Goal: Information Seeking & Learning: Check status

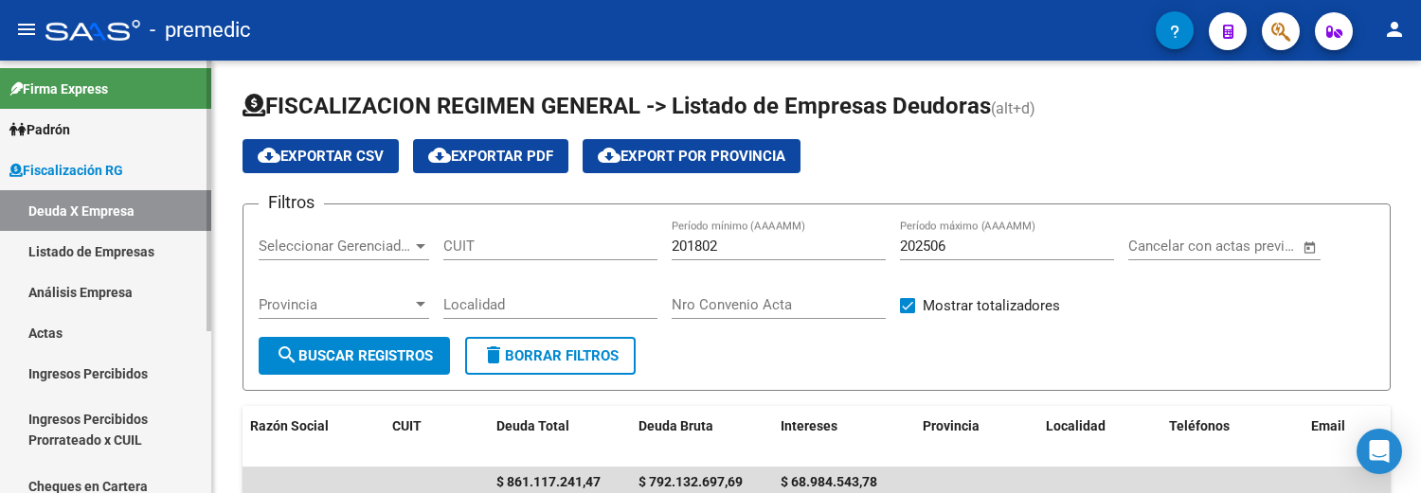
scroll to position [47, 0]
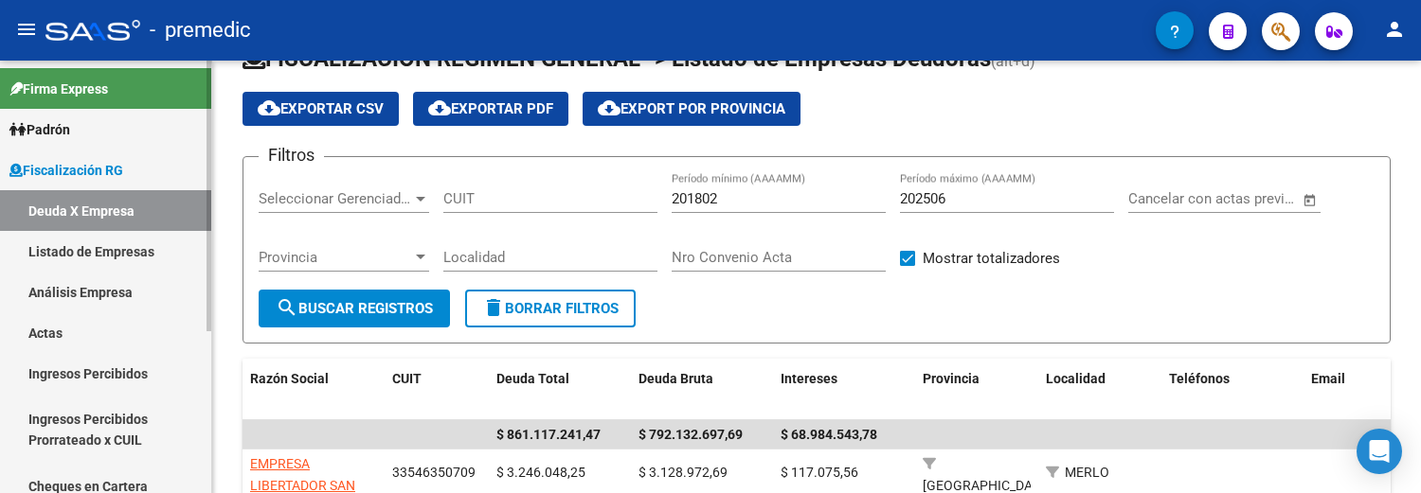
click at [133, 284] on link "Análisis Empresa" at bounding box center [105, 292] width 211 height 41
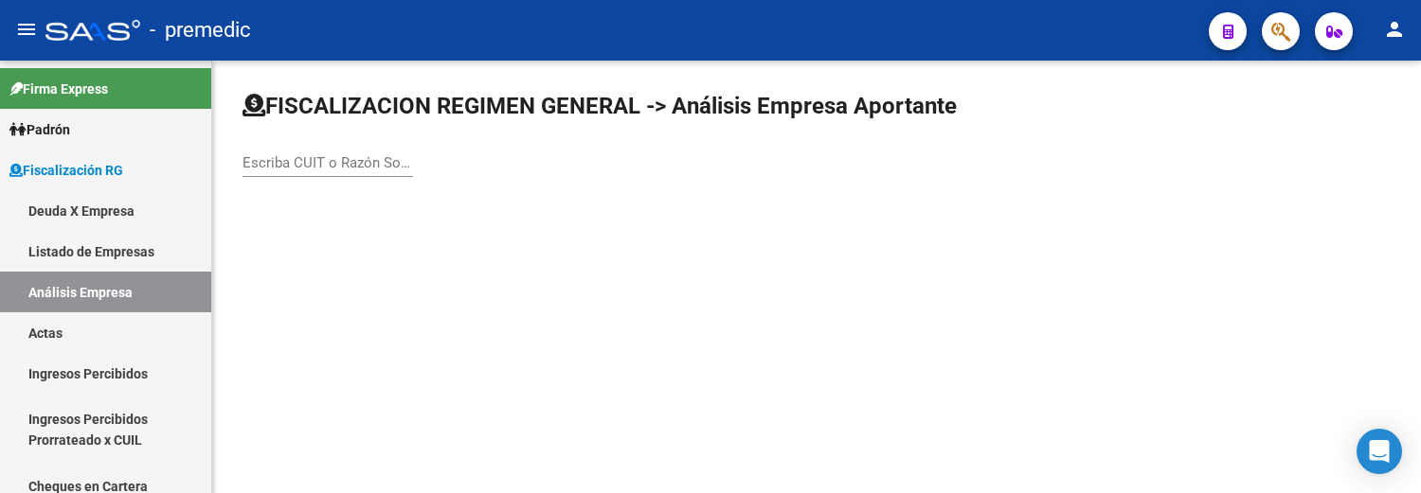
click at [326, 153] on div "Escriba CUIT o Razón Social para buscar" at bounding box center [327, 156] width 170 height 41
paste input "27-16515979-4"
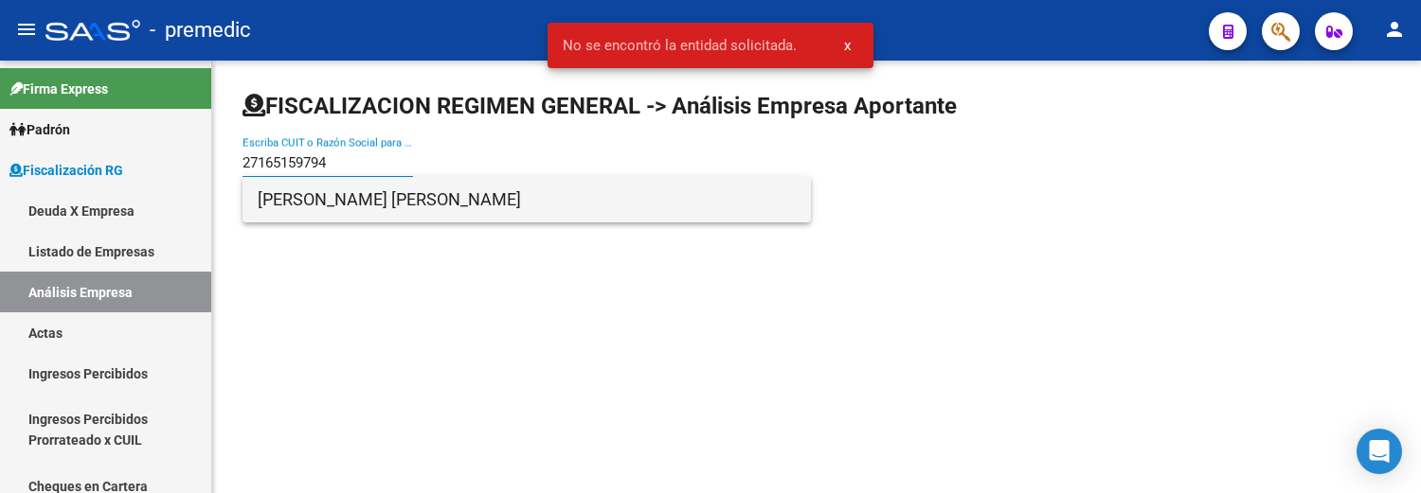
type input "27165159794"
click at [460, 201] on span "[PERSON_NAME] [PERSON_NAME]" at bounding box center [527, 199] width 538 height 45
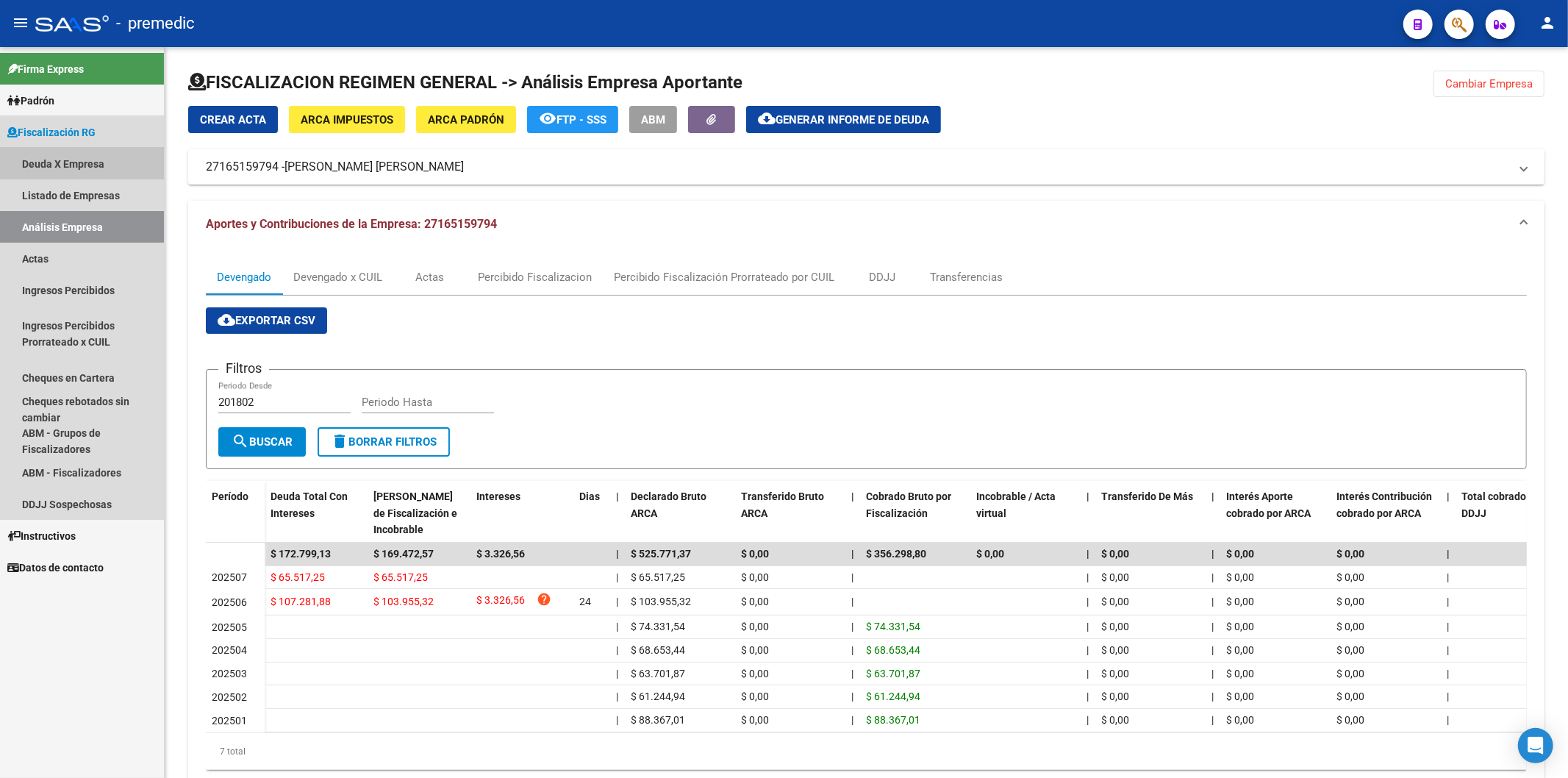
click at [89, 157] on link "Deuda X Empresa" at bounding box center [82, 163] width 164 height 32
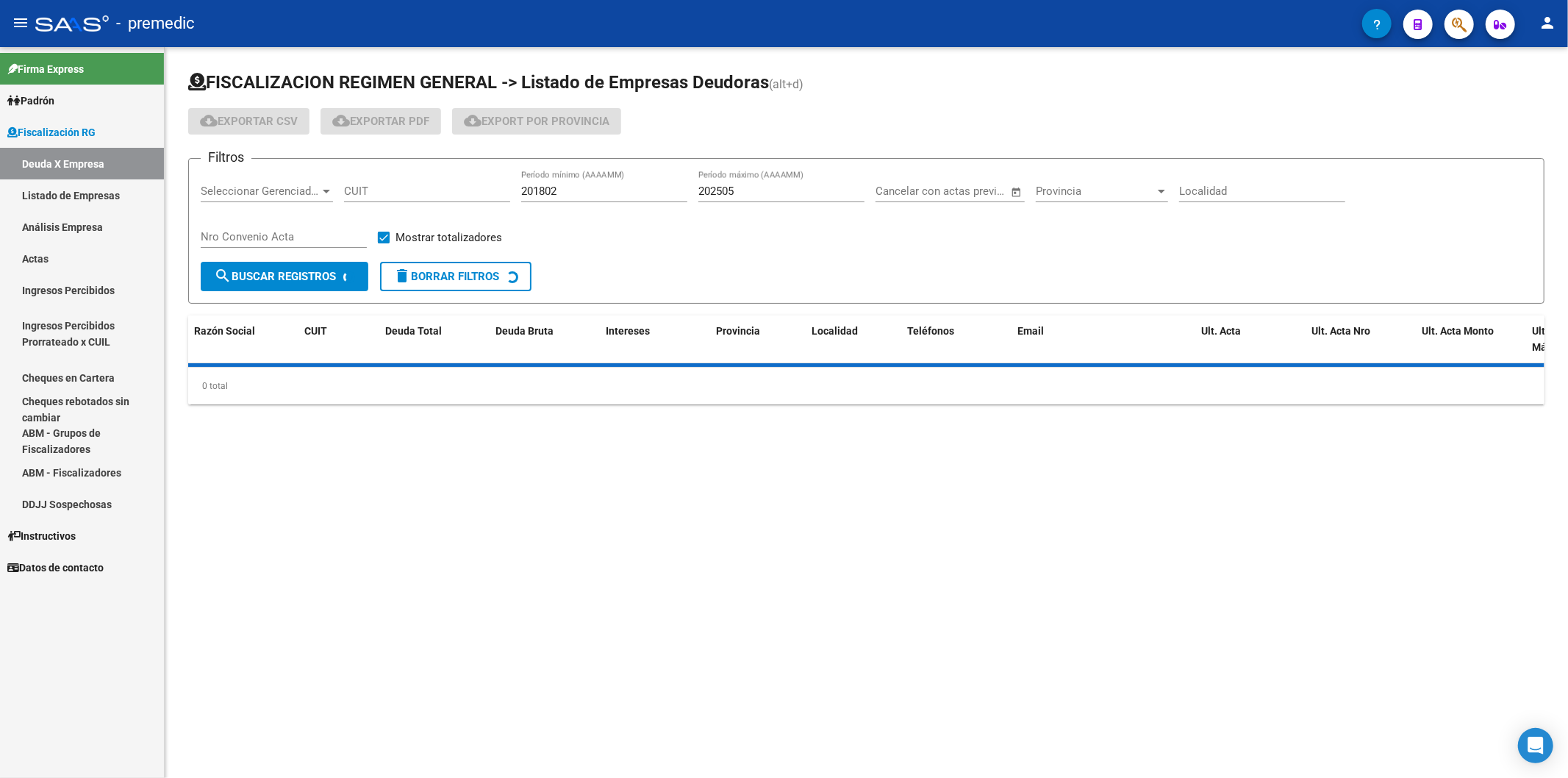
click at [83, 160] on link "Deuda X Empresa" at bounding box center [82, 163] width 164 height 32
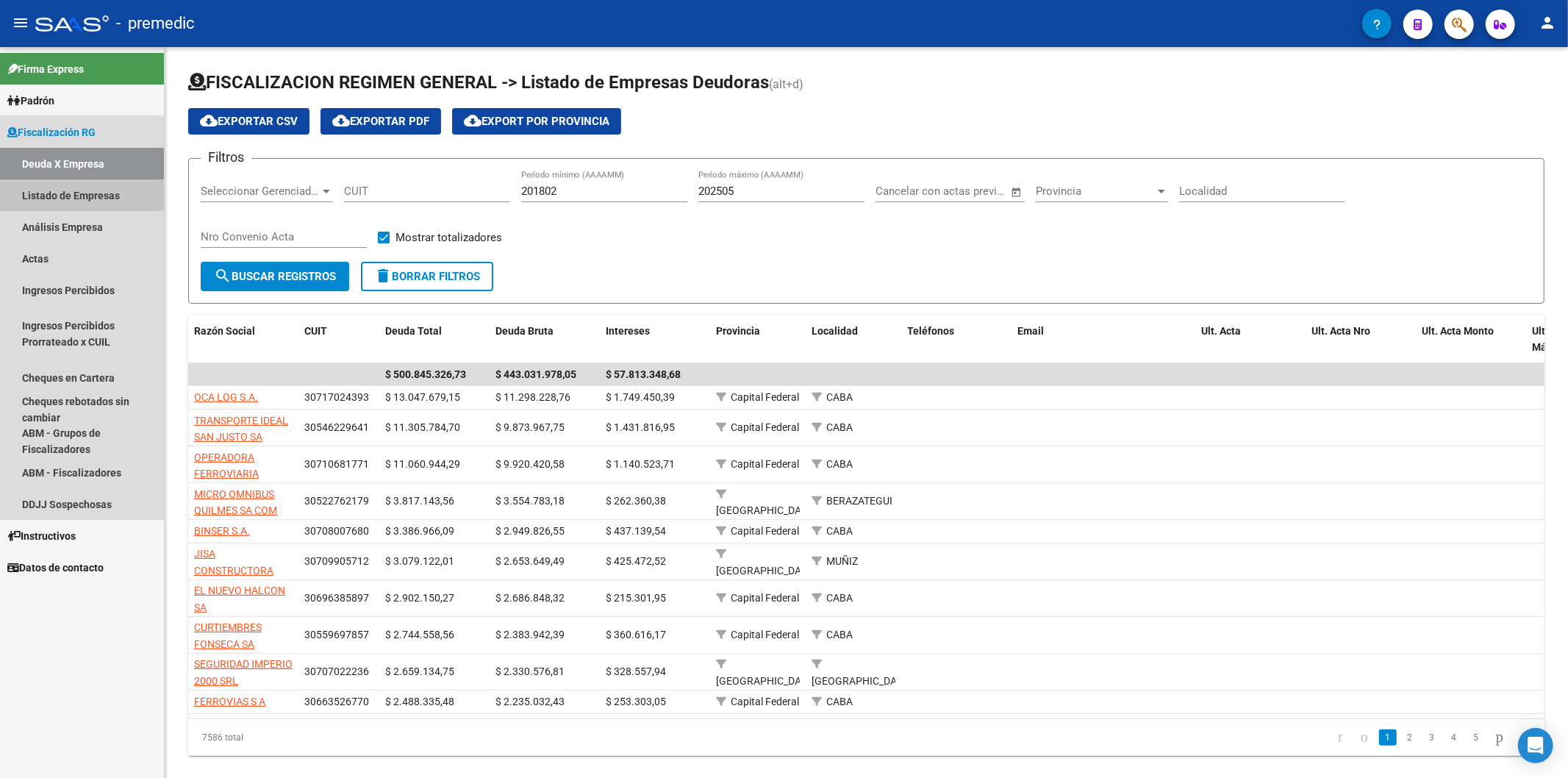
click at [79, 194] on link "Listado de Empresas" at bounding box center [82, 195] width 164 height 32
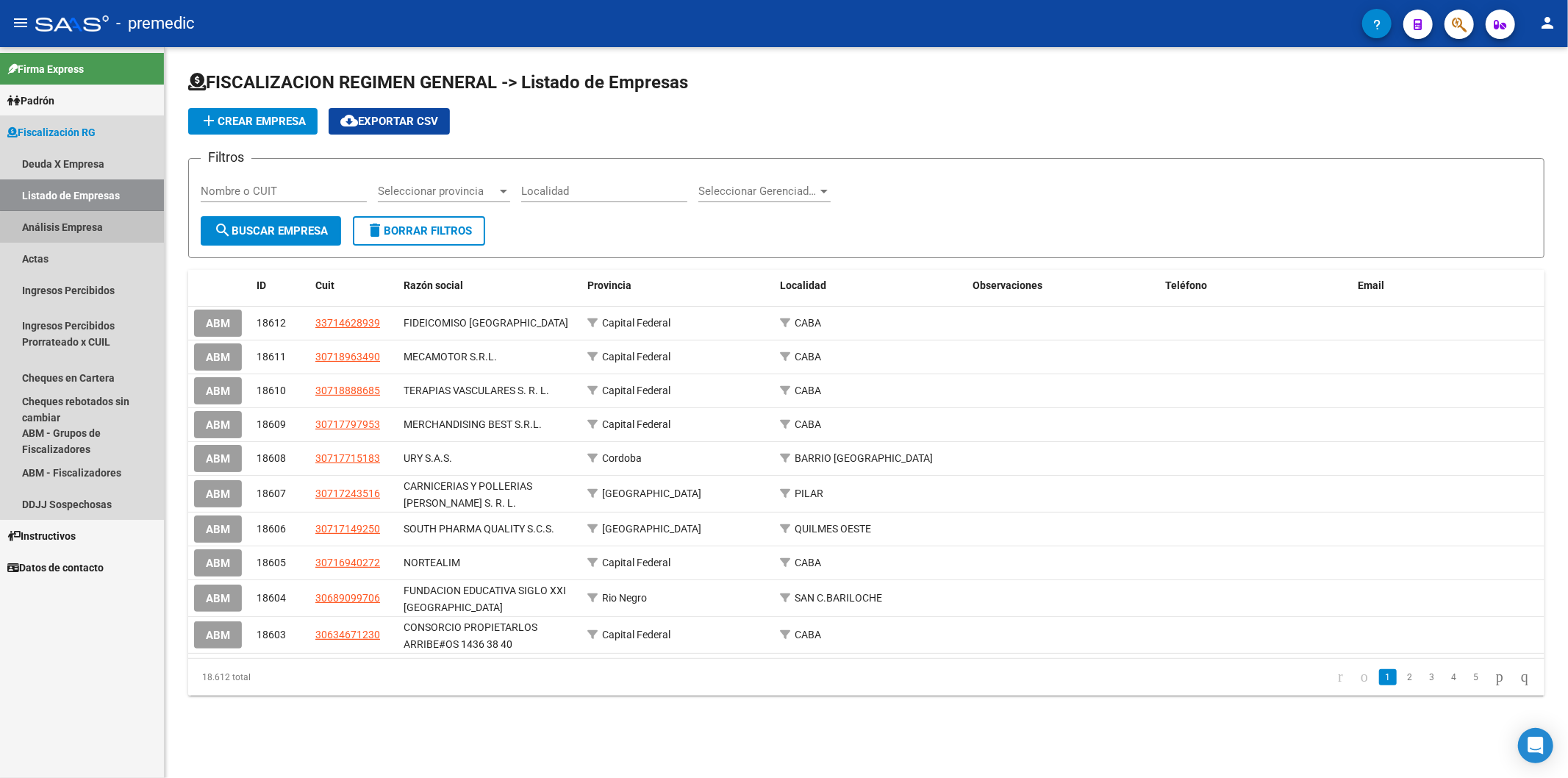
click at [88, 230] on link "Análisis Empresa" at bounding box center [82, 227] width 164 height 32
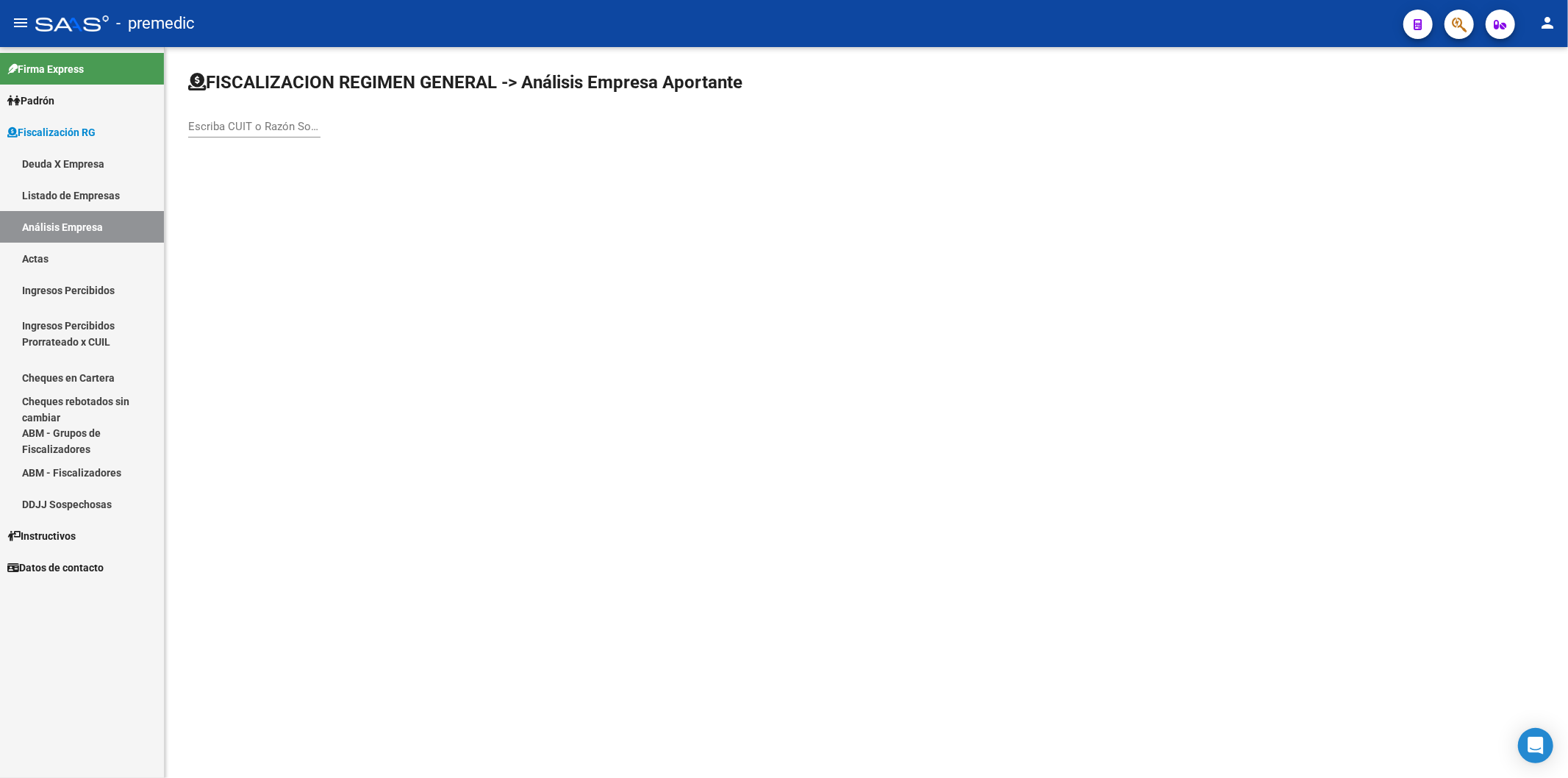
click at [227, 122] on input "Escriba CUIT o Razón Social para buscar" at bounding box center [254, 126] width 132 height 13
paste input "30-71067660-3"
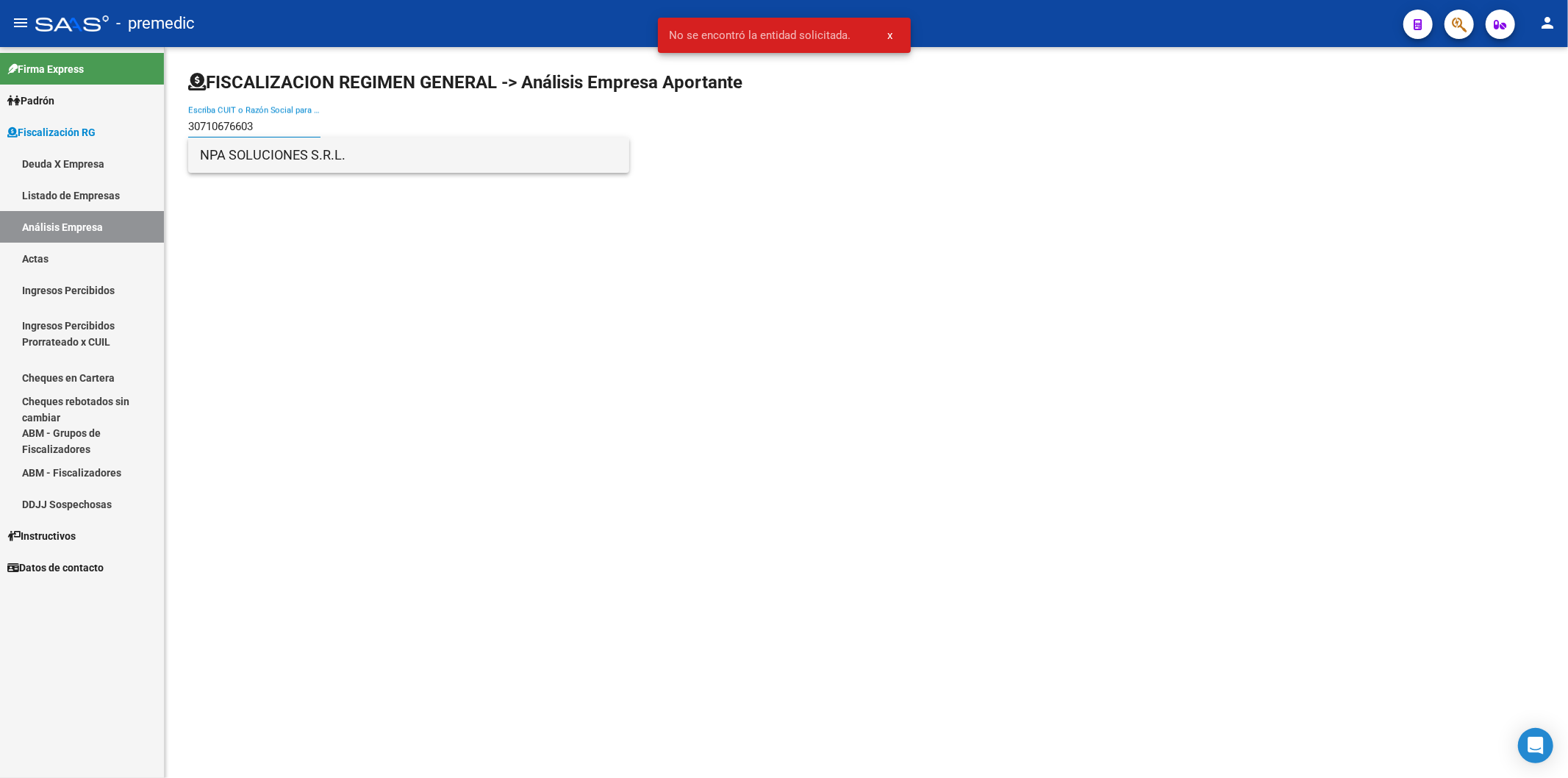
type input "30710676603"
click at [331, 147] on span "NPA SOLUCIONES S.R.L." at bounding box center [409, 155] width 418 height 35
